Goal: Task Accomplishment & Management: Complete application form

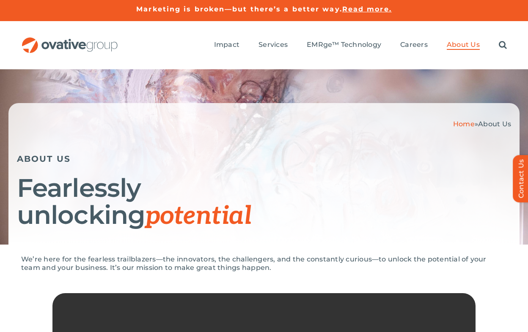
click at [58, 88] on div "Home » About Us ABOUT US Fearlessly unlocking potential" at bounding box center [264, 156] width 528 height 175
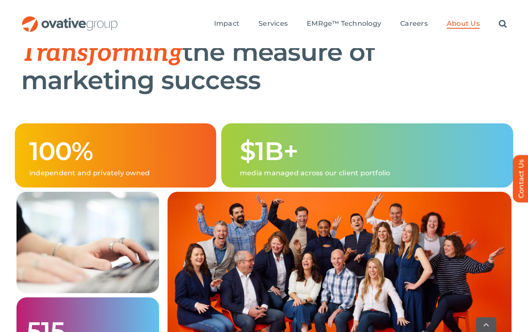
scroll to position [553, 0]
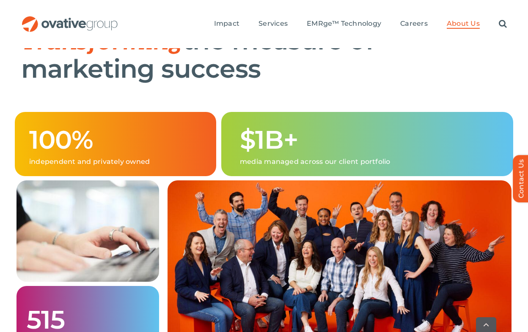
click at [264, 153] on h1 "$1B+" at bounding box center [369, 139] width 259 height 27
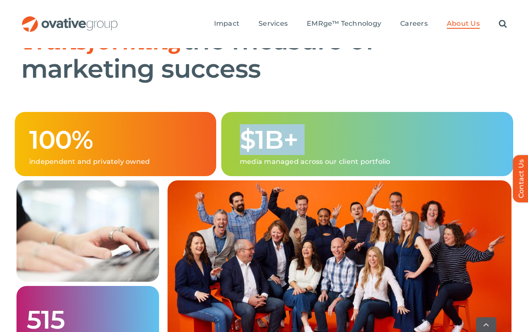
click at [264, 153] on h1 "$1B+" at bounding box center [369, 139] width 259 height 27
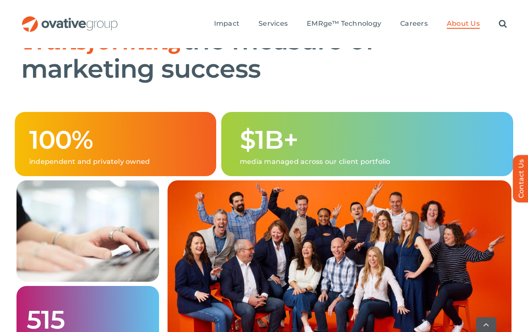
click at [264, 153] on h1 "$1B+" at bounding box center [369, 139] width 259 height 27
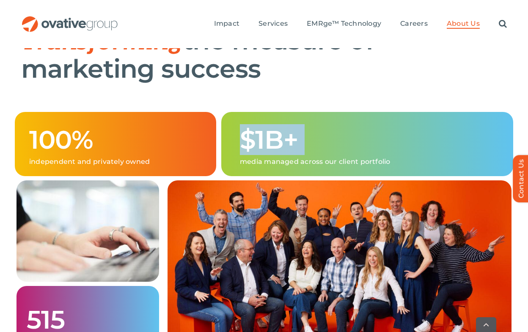
click at [264, 153] on h1 "$1B+" at bounding box center [369, 139] width 259 height 27
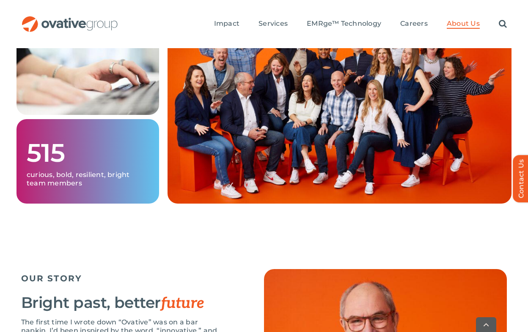
click at [411, 85] on img at bounding box center [339, 109] width 344 height 190
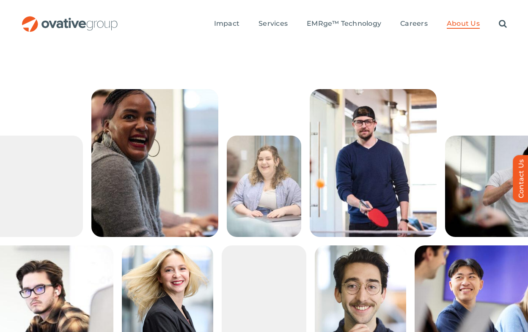
scroll to position [1448, 0]
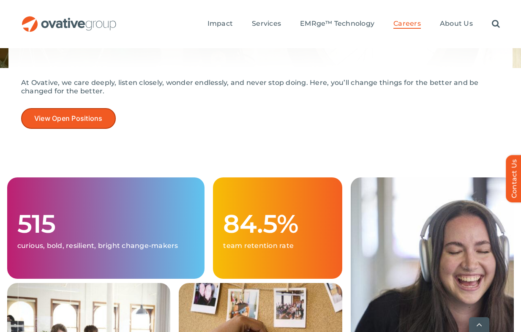
click at [85, 120] on span "View Open Positions" at bounding box center [68, 119] width 68 height 8
